Goal: Navigation & Orientation: Find specific page/section

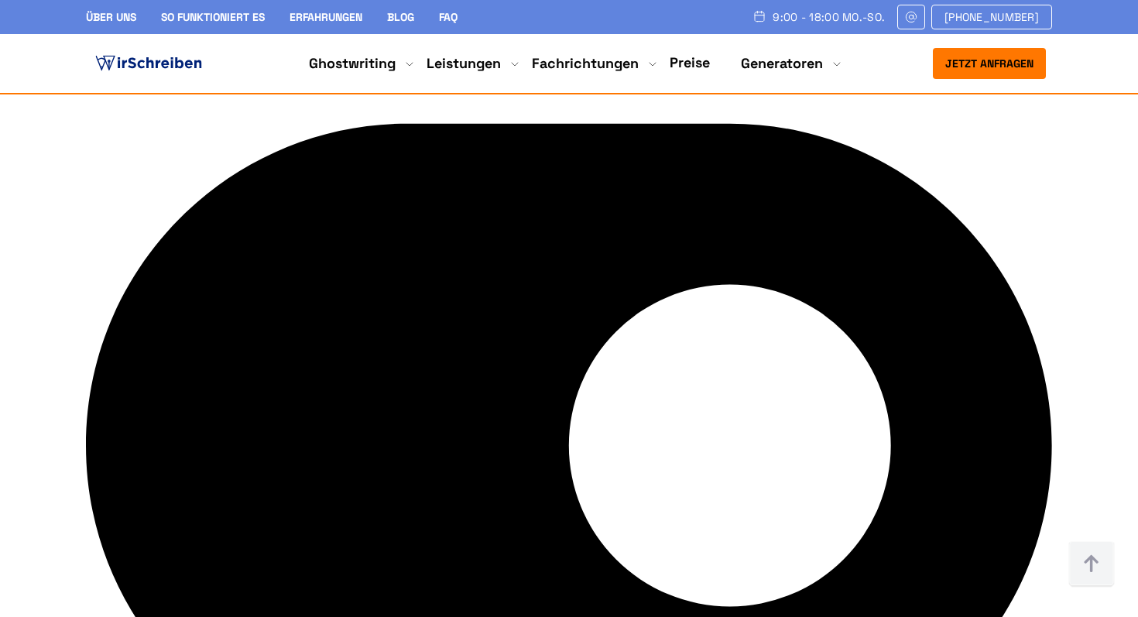
scroll to position [5786, 0]
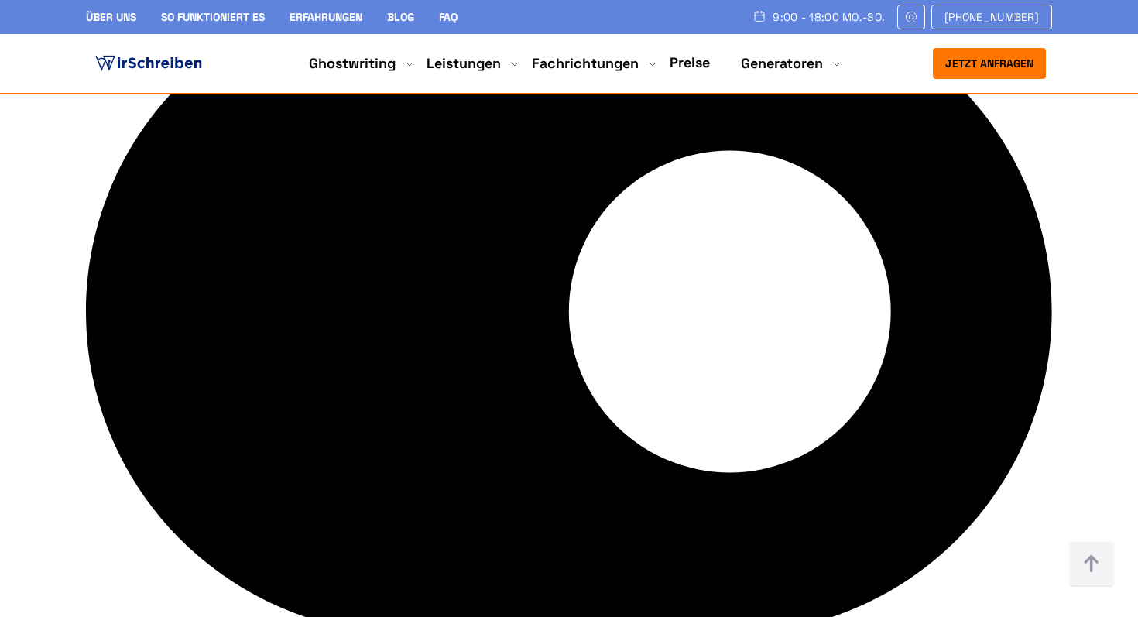
scroll to position [5921, 0]
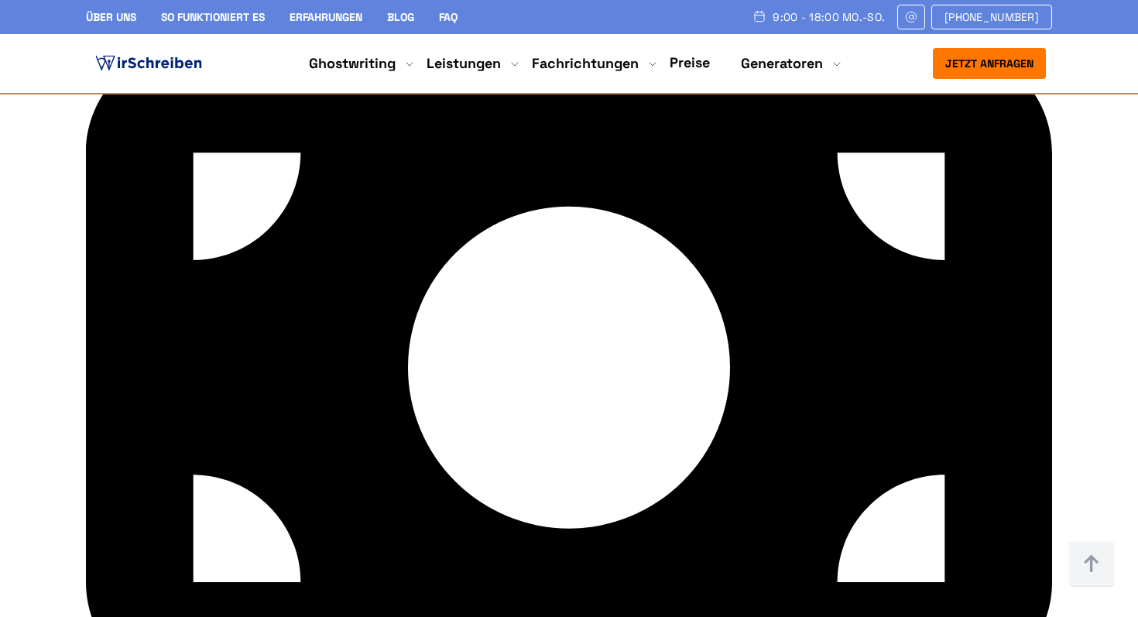
scroll to position [4856, 0]
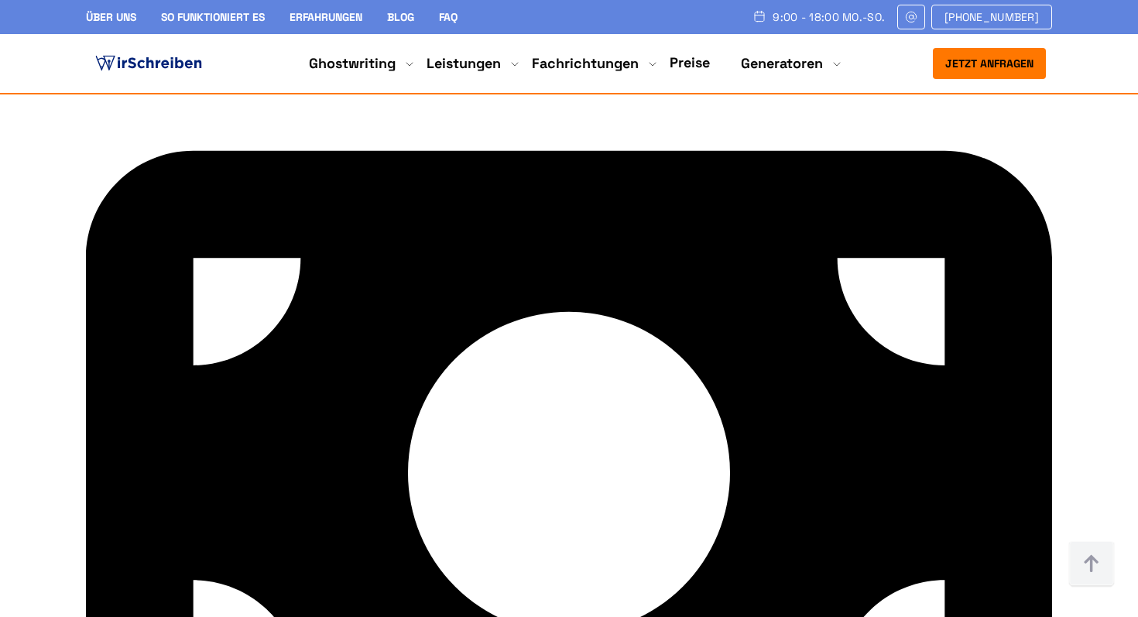
click at [116, 24] on link "Über uns" at bounding box center [111, 17] width 50 height 14
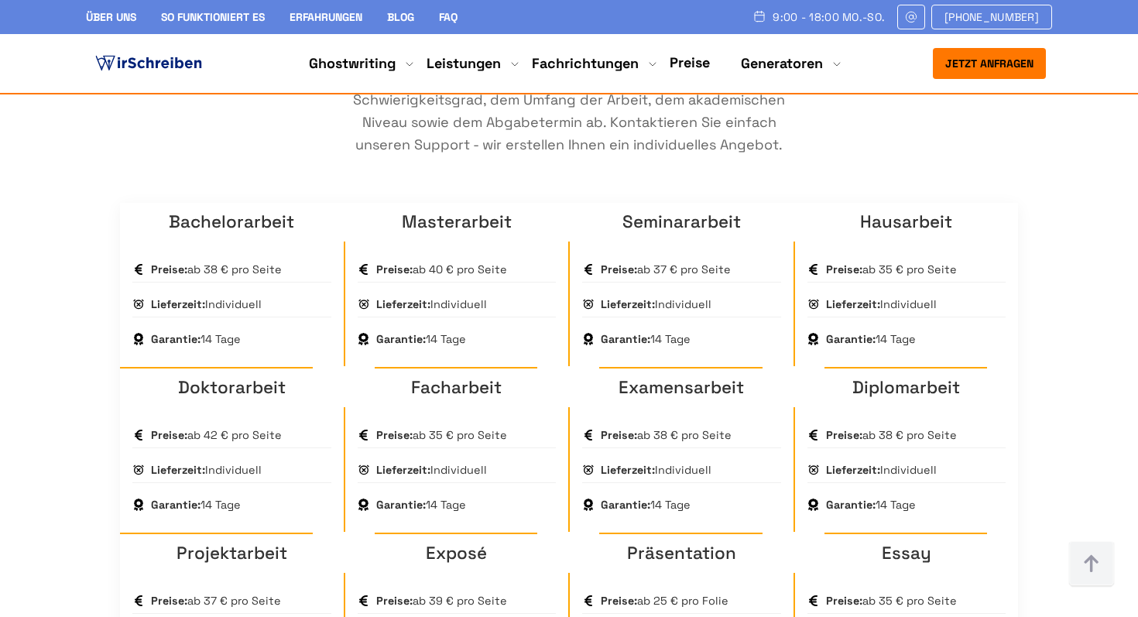
scroll to position [1068, 0]
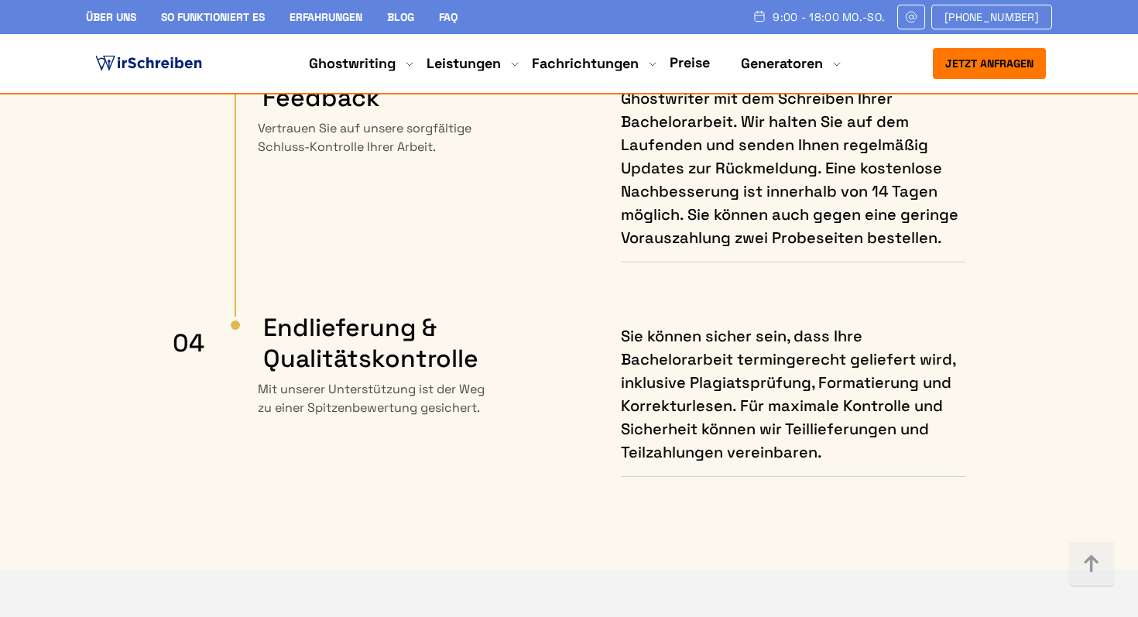
scroll to position [7980, 0]
